Goal: Understand process/instructions

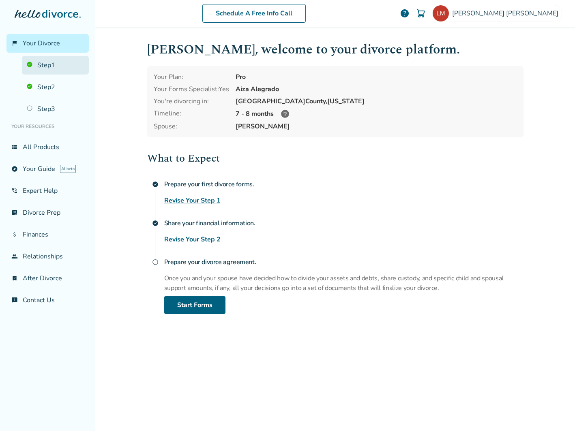
click at [50, 66] on link "Step 1" at bounding box center [55, 65] width 67 height 19
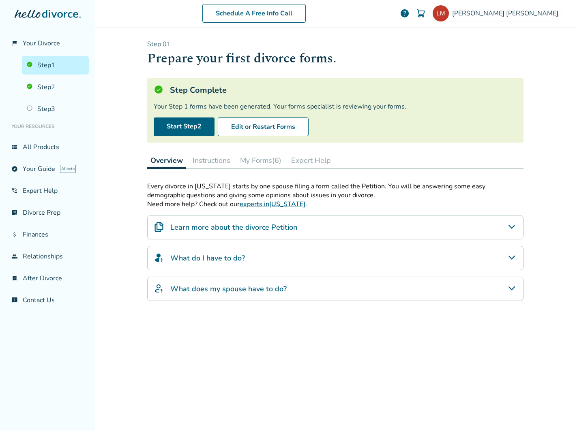
click at [253, 163] on button "My Forms (6)" at bounding box center [261, 160] width 48 height 16
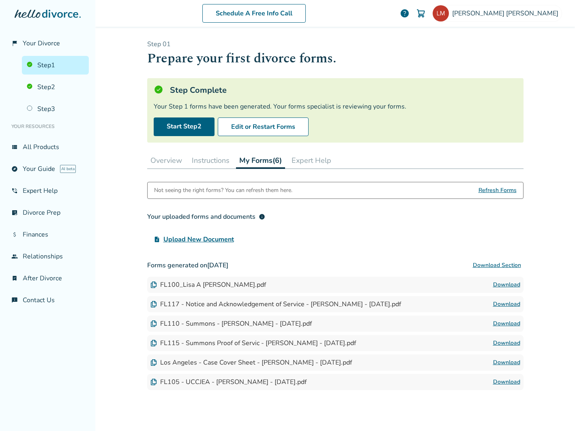
click at [208, 164] on button "Instructions" at bounding box center [211, 160] width 44 height 16
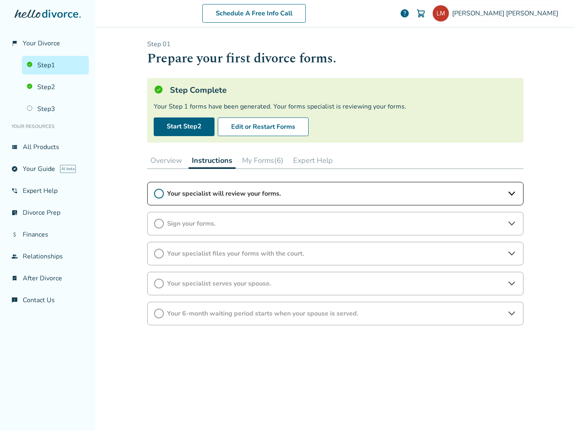
click at [219, 186] on div "Your specialist will review your forms." at bounding box center [335, 194] width 376 height 24
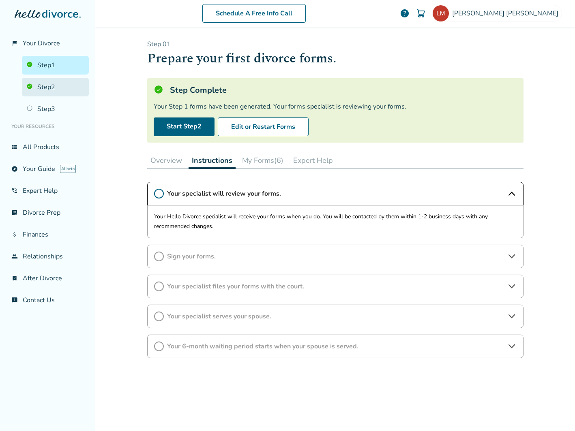
click at [60, 86] on link "Step 2" at bounding box center [55, 87] width 67 height 19
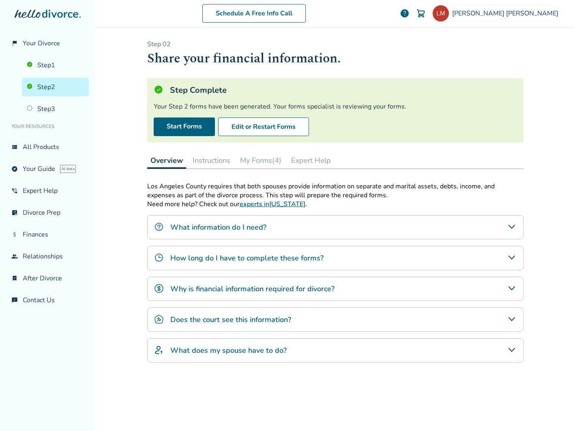
click at [222, 164] on button "Instructions" at bounding box center [211, 160] width 44 height 16
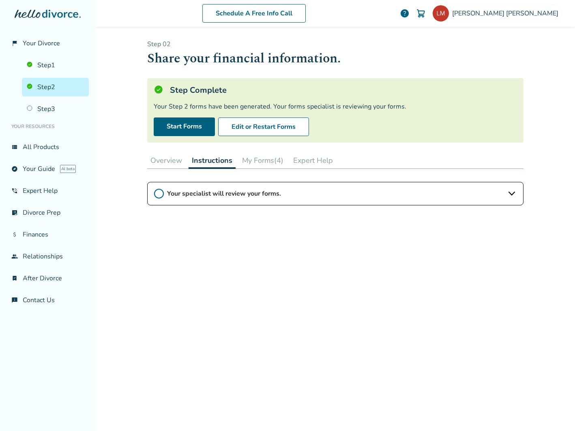
click at [221, 193] on span "Your specialist will review your forms." at bounding box center [335, 193] width 337 height 9
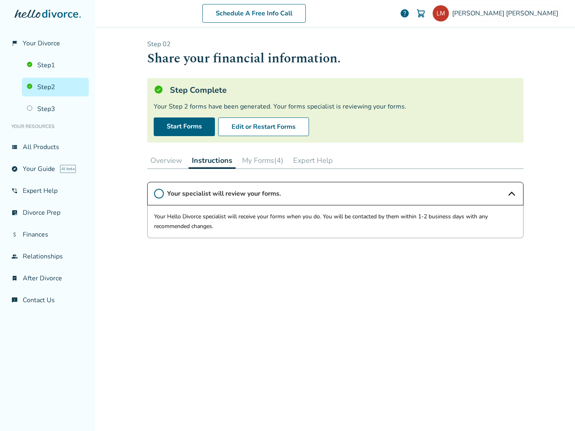
click at [122, 169] on div "Schedule A Free Info Call [PERSON_NAME] help Schedule A Free Call [PERSON_NAME]…" at bounding box center [335, 215] width 480 height 431
